Goal: Navigation & Orientation: Find specific page/section

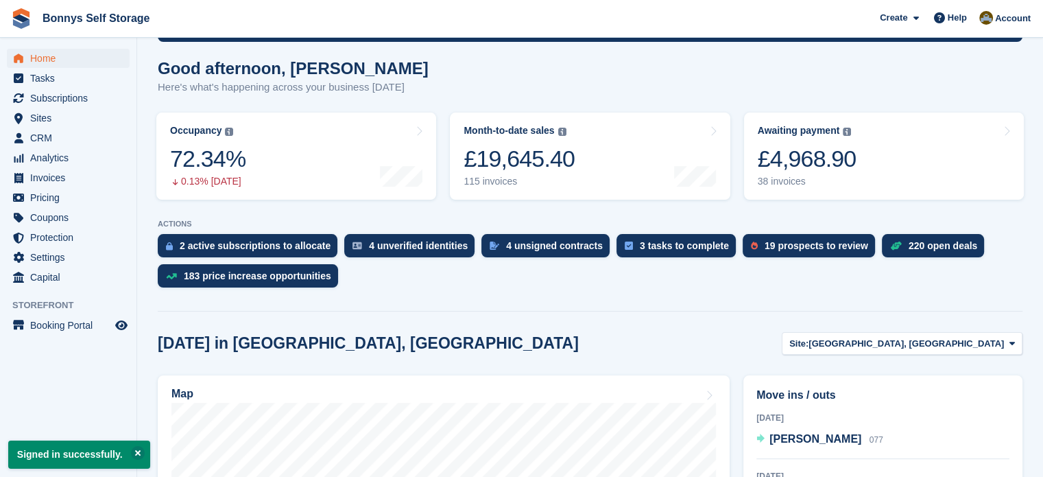
scroll to position [343, 0]
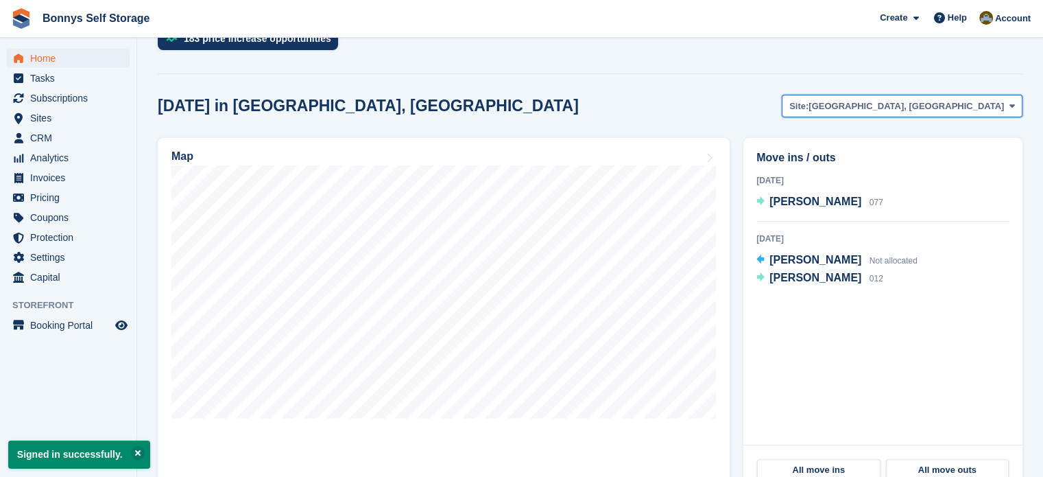
click at [976, 107] on span "[GEOGRAPHIC_DATA], [GEOGRAPHIC_DATA]" at bounding box center [906, 106] width 195 height 14
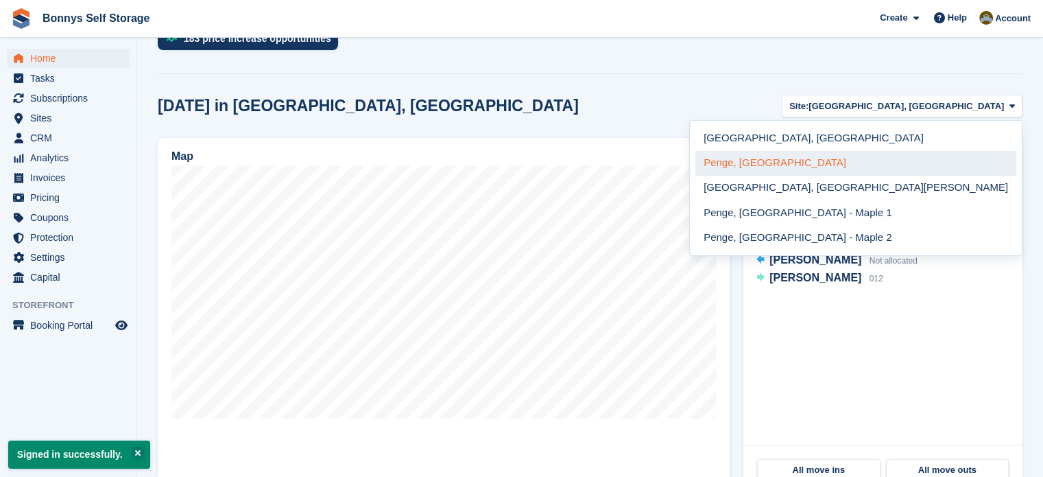
click at [917, 163] on link "Penge, [GEOGRAPHIC_DATA]" at bounding box center [856, 163] width 321 height 25
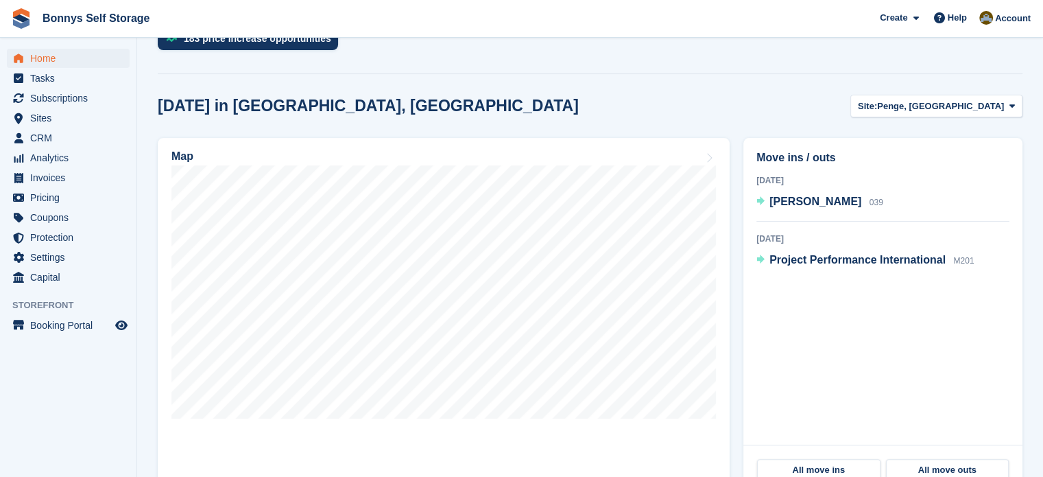
click at [398, 99] on h2 "Today in Penge, London - Limes Avenue" at bounding box center [368, 106] width 421 height 19
click at [407, 104] on h2 "Today in Penge, London - Limes Avenue" at bounding box center [368, 106] width 421 height 19
click at [355, 102] on h2 "Today in Penge, London - Limes Avenue" at bounding box center [368, 106] width 421 height 19
click at [949, 110] on span "Penge, [GEOGRAPHIC_DATA]" at bounding box center [940, 106] width 127 height 14
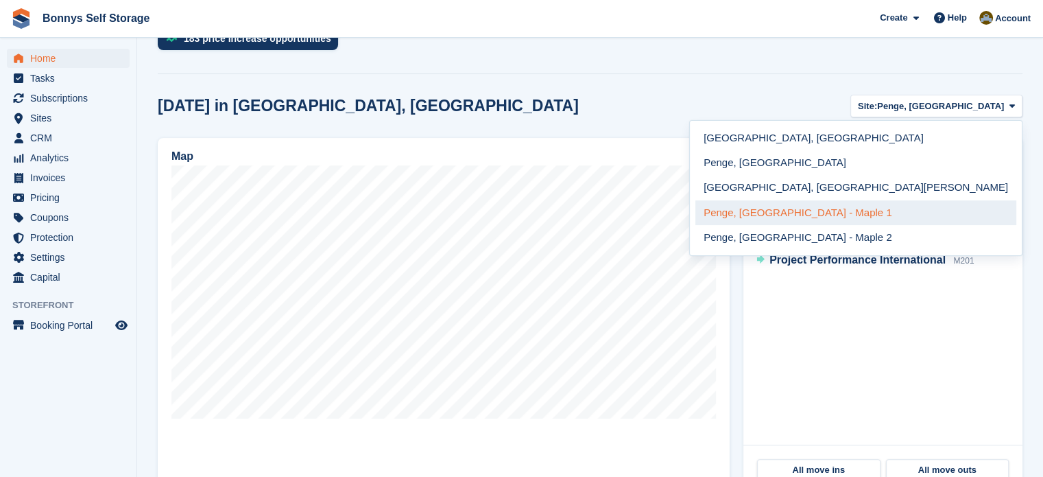
click at [944, 213] on link "Penge, [GEOGRAPHIC_DATA] - Maple 1" at bounding box center [856, 212] width 321 height 25
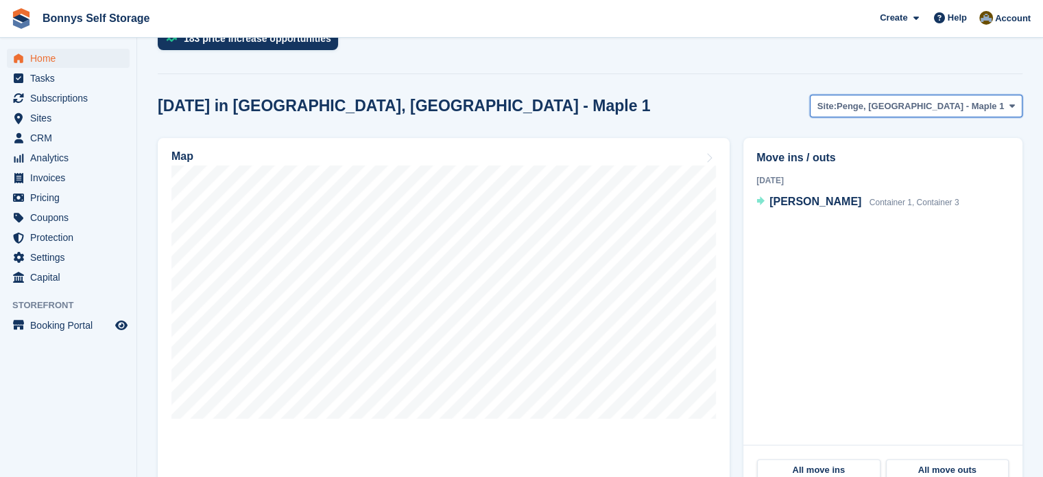
click at [945, 108] on span "Penge, [GEOGRAPHIC_DATA] - Maple 1" at bounding box center [920, 106] width 167 height 14
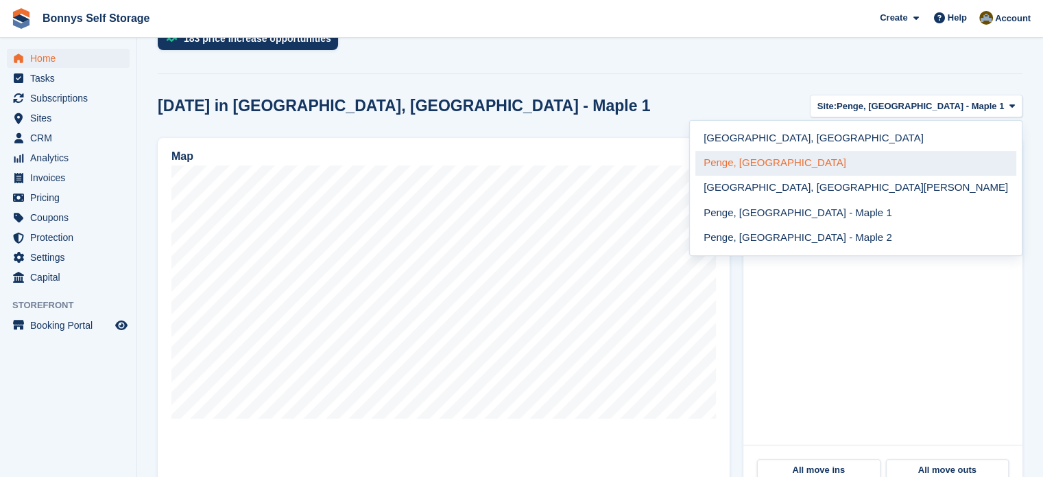
click at [942, 160] on link "Penge, [GEOGRAPHIC_DATA]" at bounding box center [856, 163] width 321 height 25
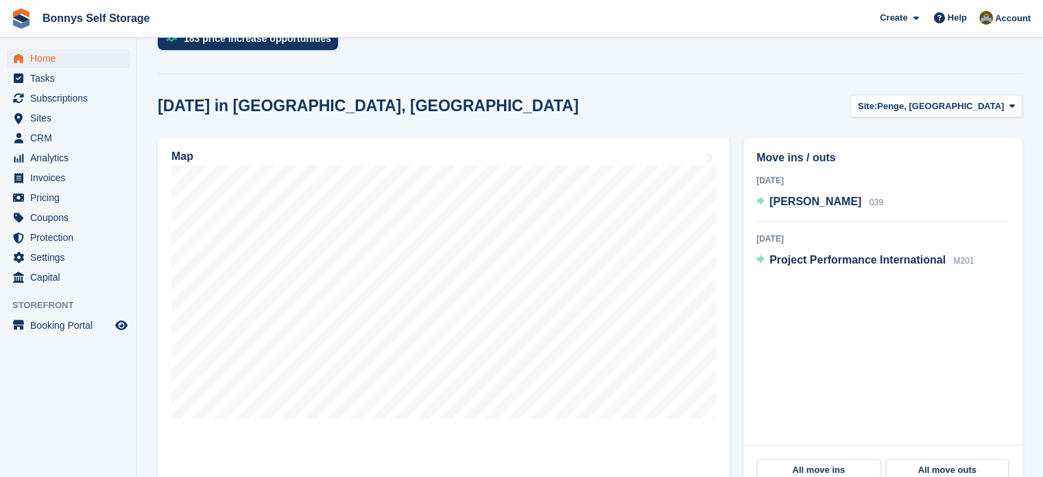
click at [890, 104] on span "Penge, [GEOGRAPHIC_DATA]" at bounding box center [940, 106] width 127 height 14
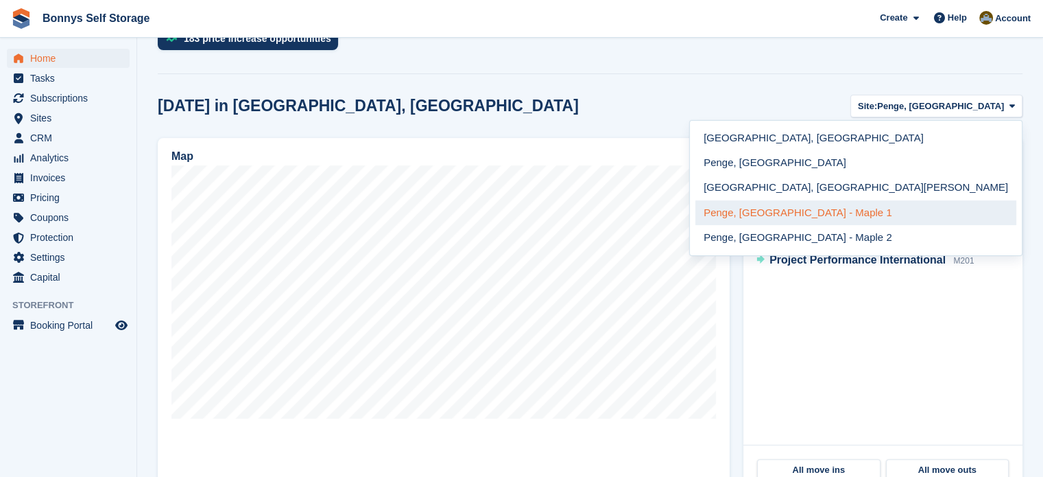
click at [925, 211] on link "Penge, [GEOGRAPHIC_DATA] - Maple 1" at bounding box center [856, 212] width 321 height 25
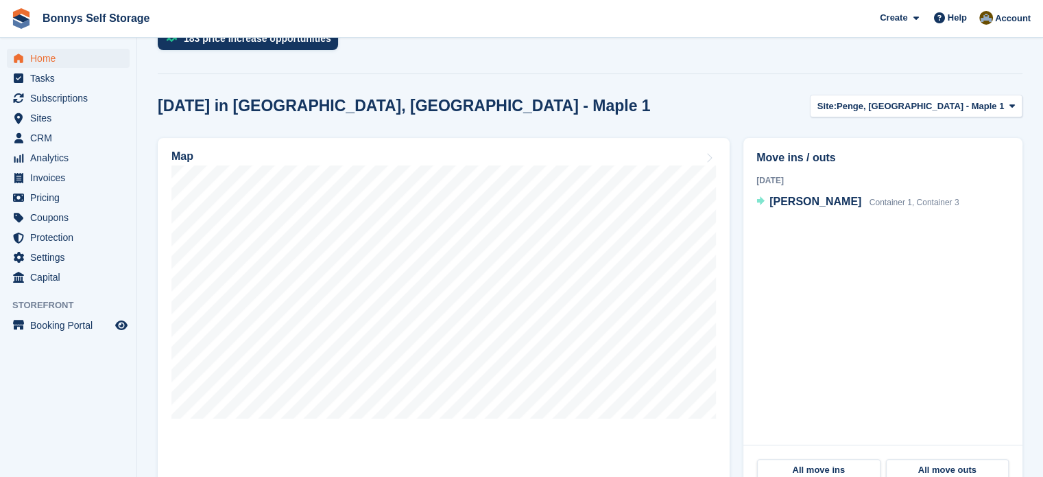
click at [461, 91] on section "Signed in successfully. NEW Make £4,364.01 of extra revenue with our new price …" at bounding box center [590, 219] width 906 height 1124
click at [64, 52] on span "Home" at bounding box center [71, 58] width 82 height 19
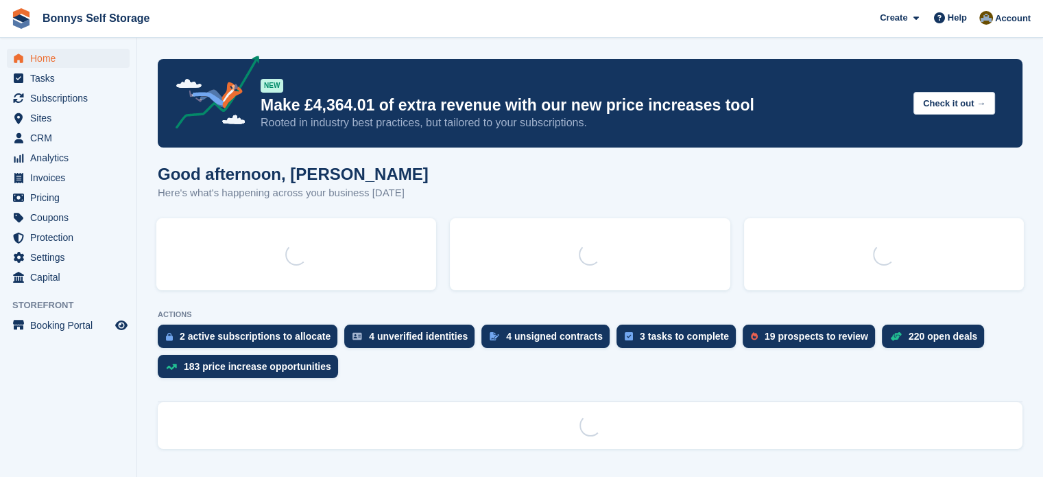
scroll to position [0, 0]
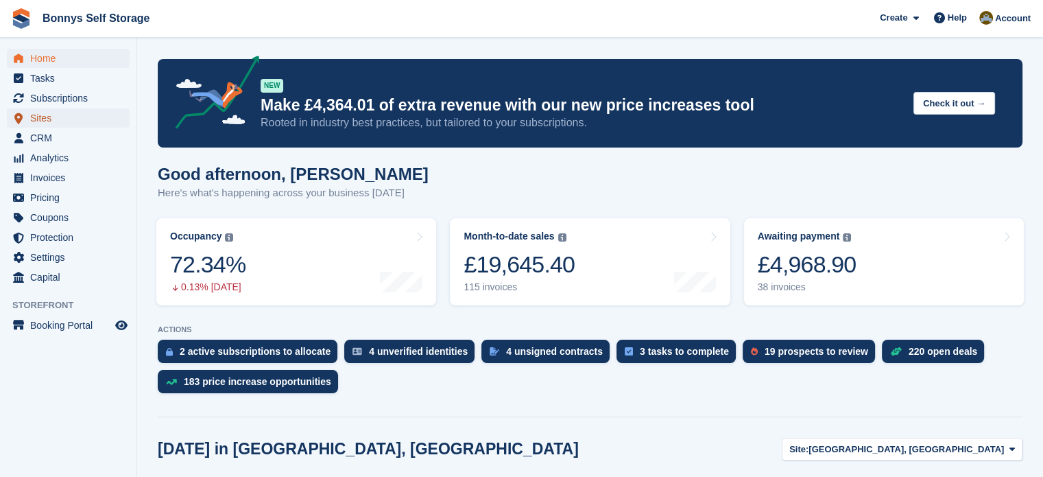
click at [39, 110] on span "Sites" at bounding box center [71, 117] width 82 height 19
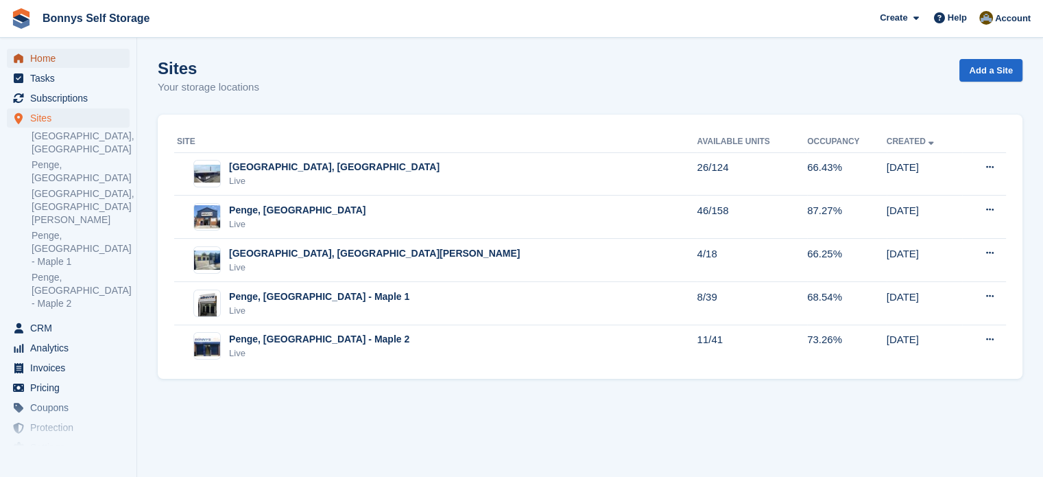
click at [65, 58] on span "Home" at bounding box center [71, 58] width 82 height 19
